Goal: Transaction & Acquisition: Purchase product/service

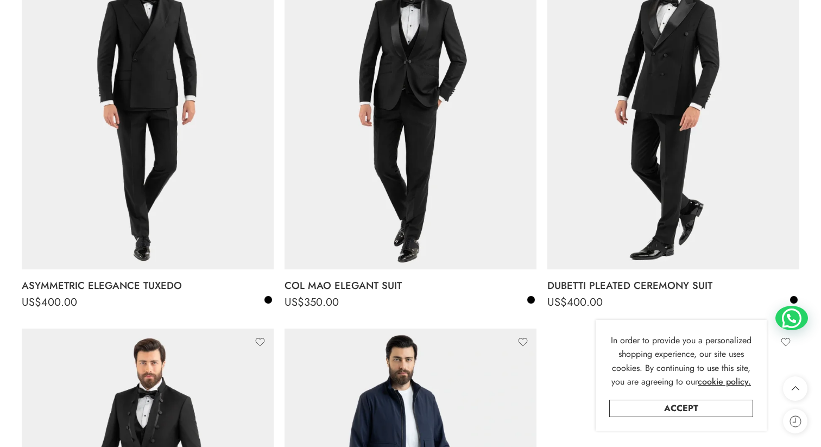
scroll to position [655, 0]
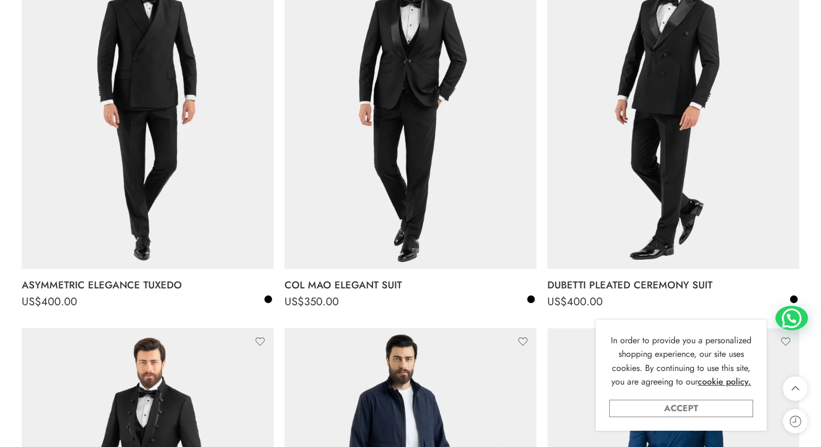
click at [675, 412] on link "Accept" at bounding box center [681, 408] width 144 height 17
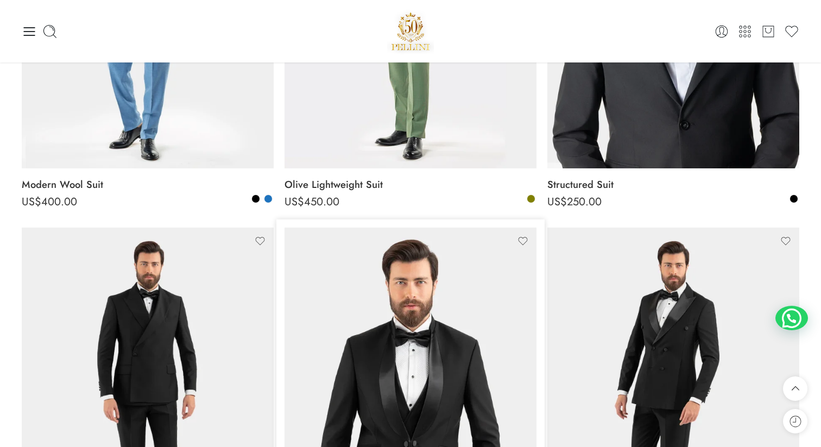
scroll to position [0, 0]
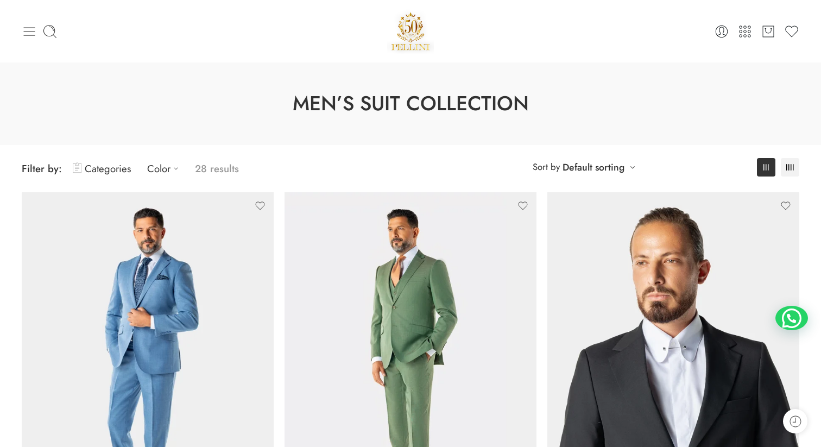
click at [29, 28] on icon at bounding box center [29, 31] width 15 height 15
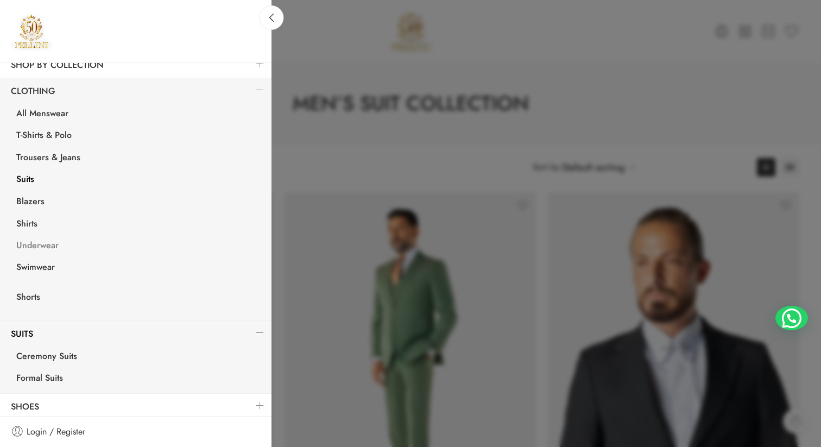
scroll to position [149, 0]
click at [52, 348] on link "Ceremony Suits" at bounding box center [138, 356] width 266 height 22
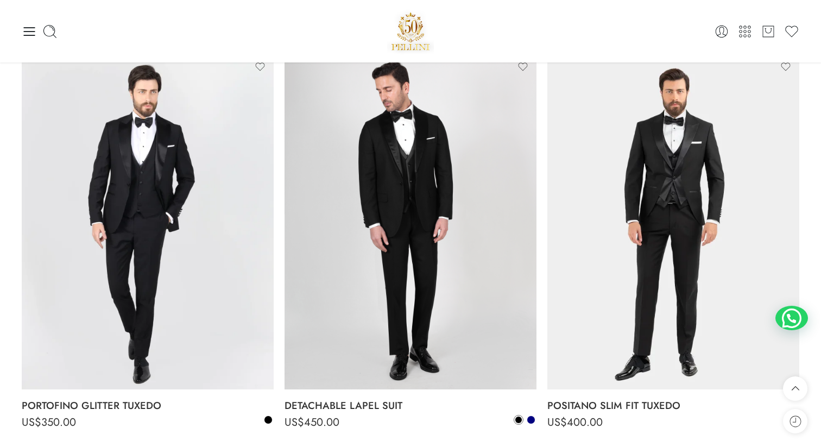
scroll to position [928, 0]
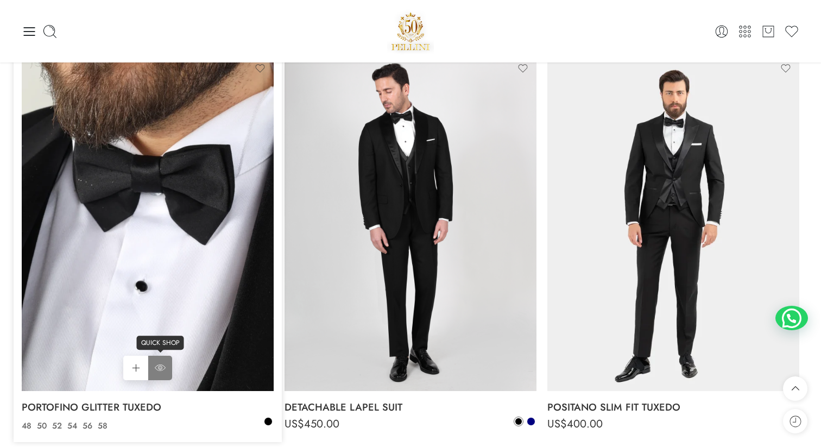
click at [159, 358] on icon at bounding box center [160, 368] width 11 height 20
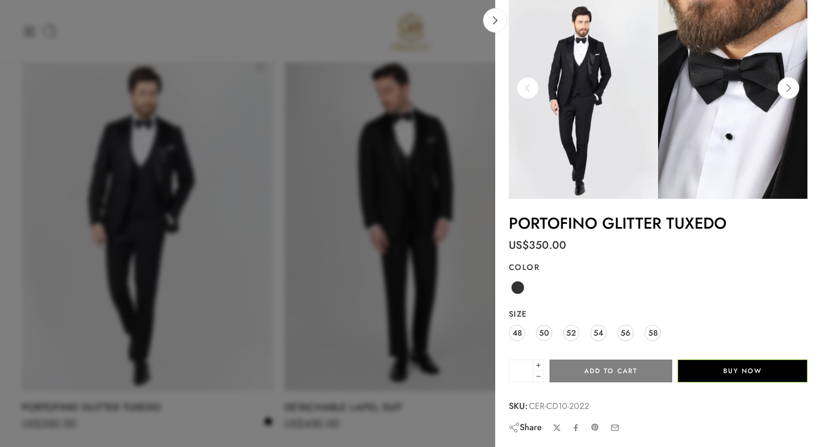
scroll to position [0, 0]
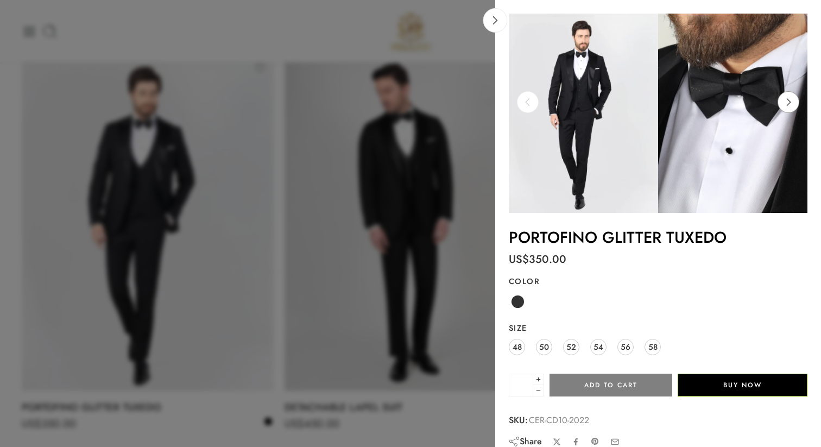
click at [785, 105] on icon at bounding box center [788, 102] width 21 height 22
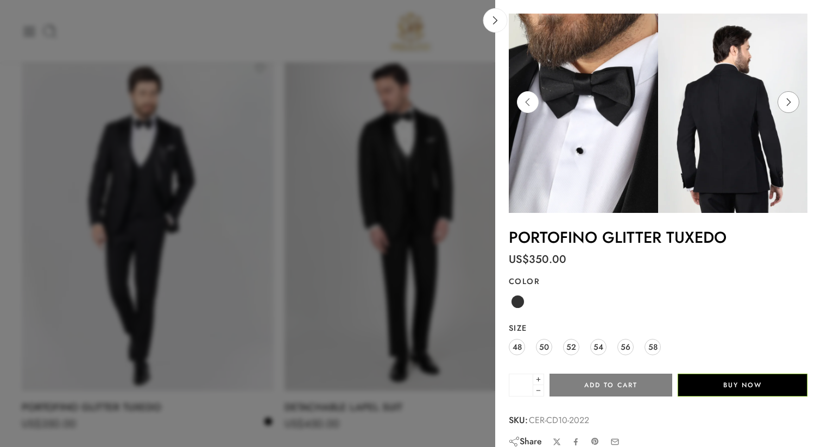
click at [785, 105] on icon at bounding box center [788, 102] width 21 height 22
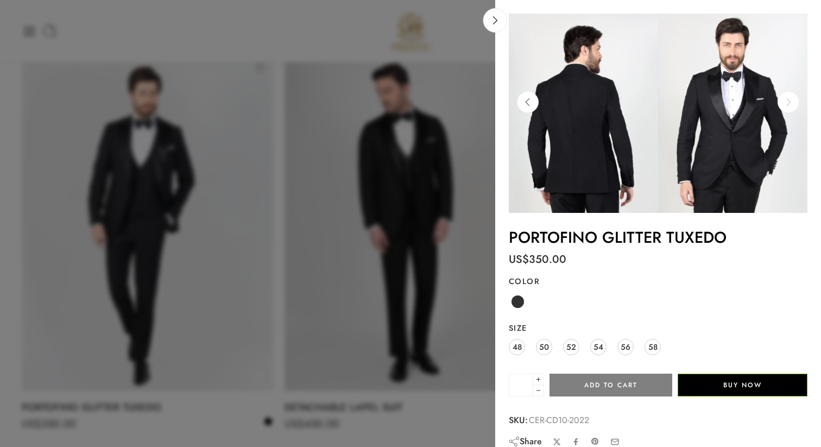
click at [785, 105] on icon at bounding box center [788, 102] width 21 height 22
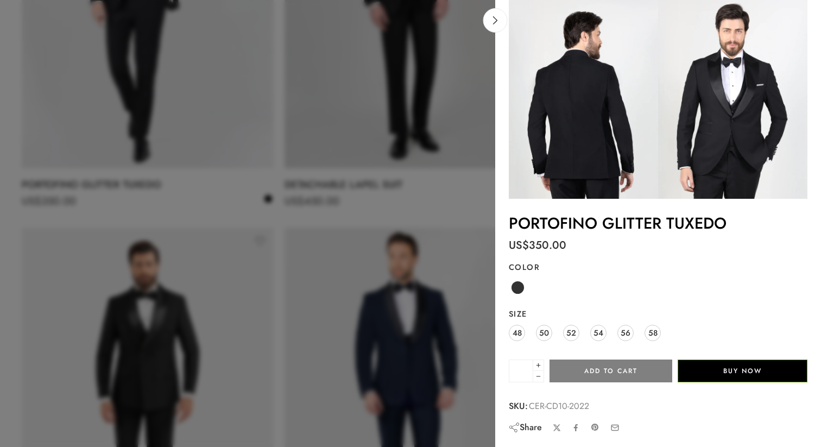
scroll to position [1174, 0]
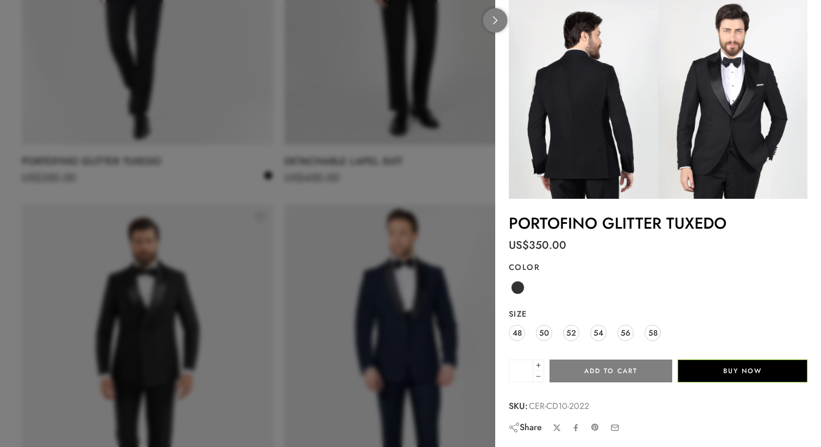
click at [490, 17] on link at bounding box center [495, 20] width 24 height 24
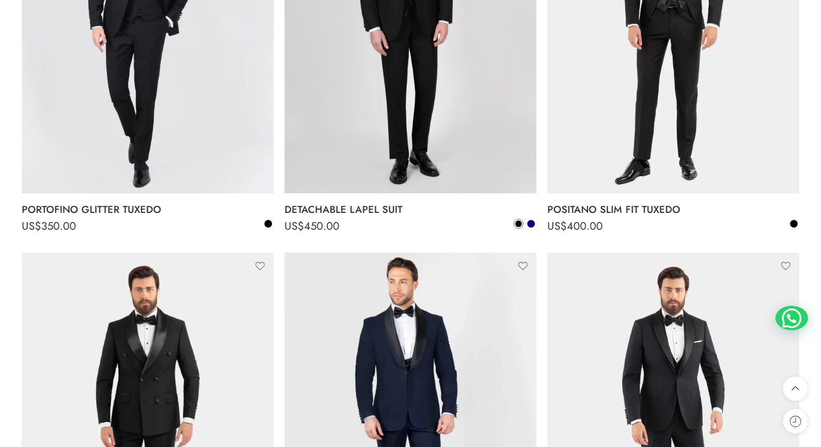
scroll to position [1130, 0]
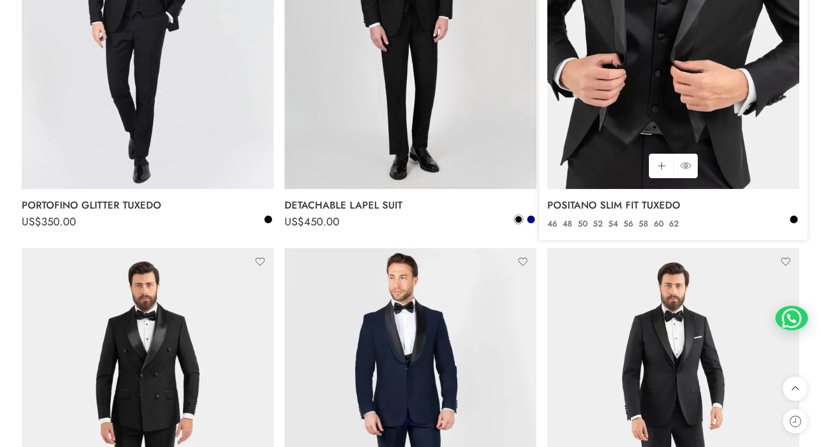
click at [626, 167] on img at bounding box center [673, 21] width 252 height 336
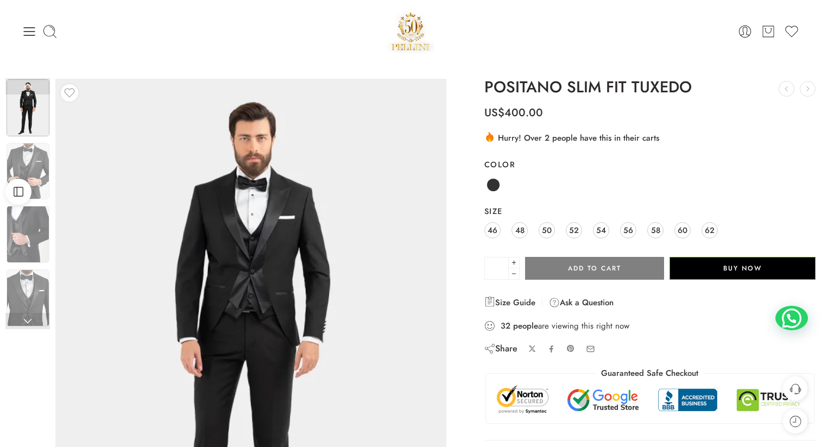
drag, startPoint x: 481, startPoint y: 110, endPoint x: 630, endPoint y: 334, distance: 269.5
click at [631, 335] on div "POSITANO SLIM FIT TUXEDO THE MILANO TWO TONE TUXEDO US$ 450.00 Dobetti Classic …" at bounding box center [650, 305] width 342 height 452
click at [723, 111] on p "US$ 400.00" at bounding box center [649, 108] width 331 height 24
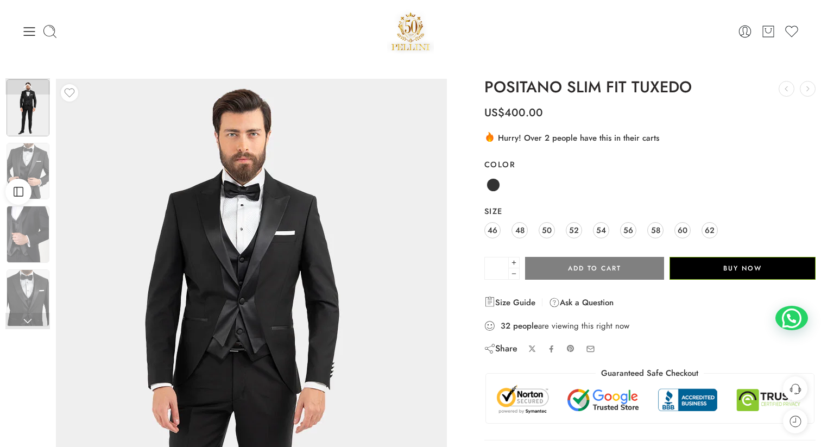
drag, startPoint x: 264, startPoint y: 195, endPoint x: 296, endPoint y: 154, distance: 52.3
click at [296, 154] on img at bounding box center [240, 386] width 489 height 652
